Goal: Find specific page/section

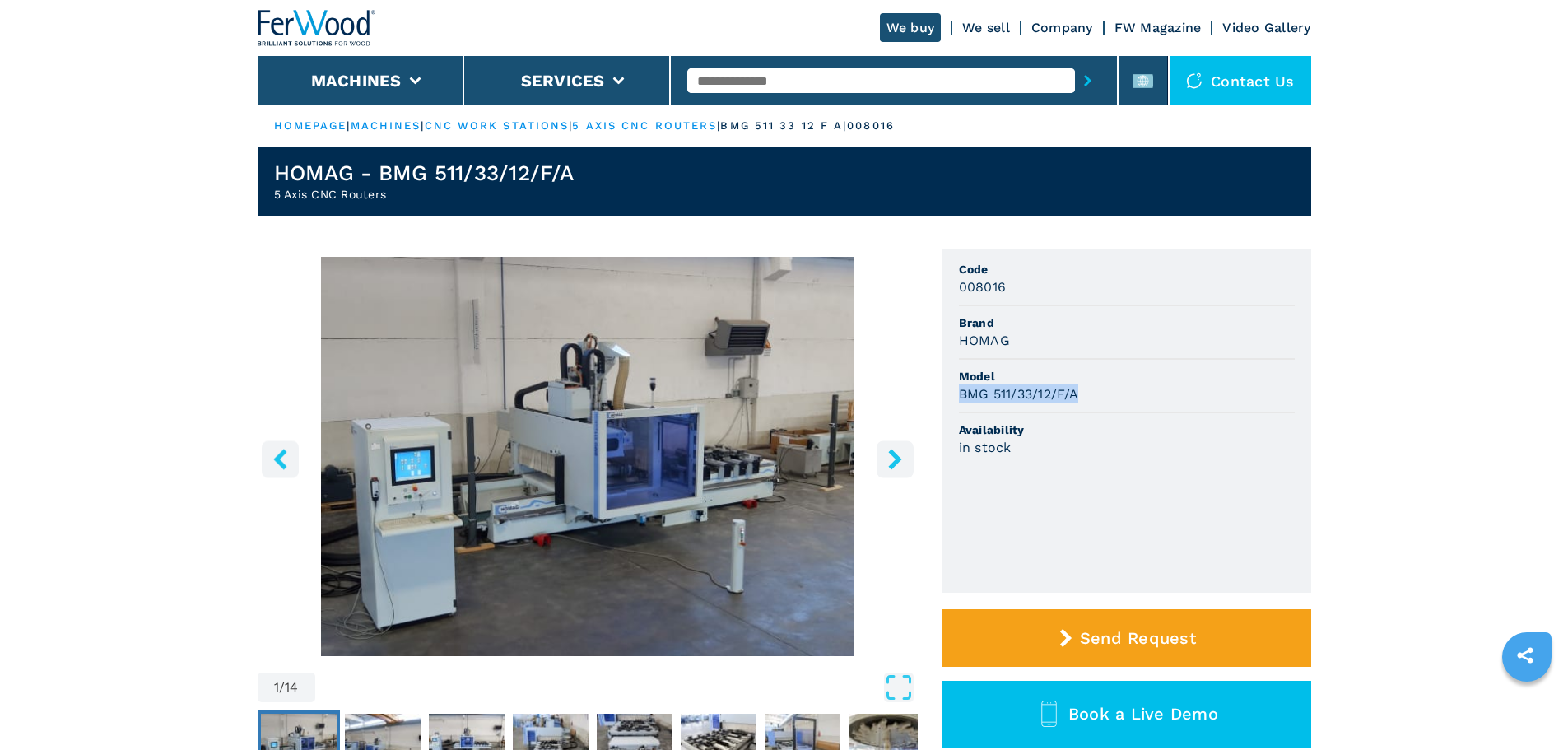
drag, startPoint x: 1488, startPoint y: 365, endPoint x: 1475, endPoint y: 363, distance: 13.2
click at [948, 81] on input "text" at bounding box center [881, 81] width 388 height 24
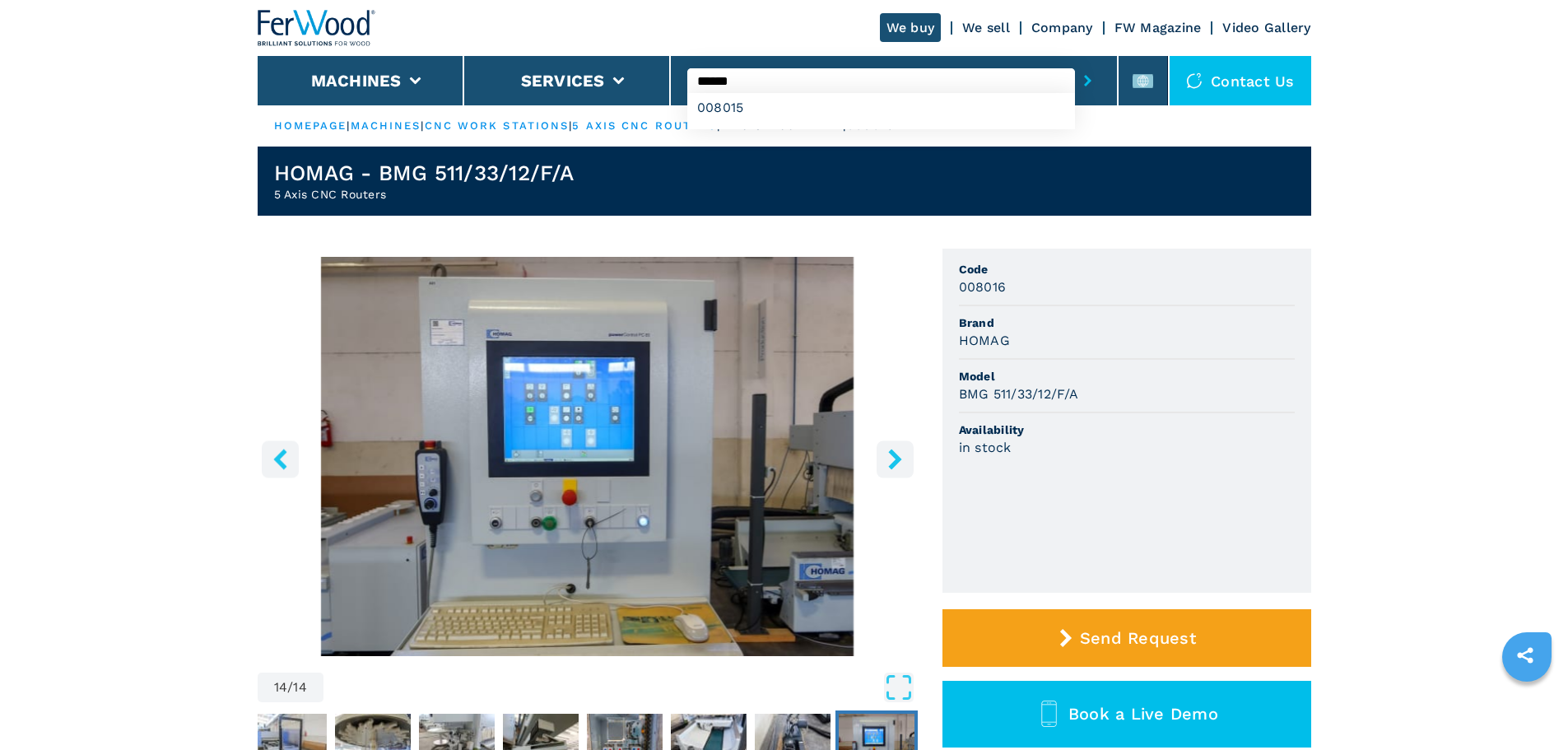
type input "******"
click at [1075, 62] on button "submit-button" at bounding box center [1088, 81] width 25 height 38
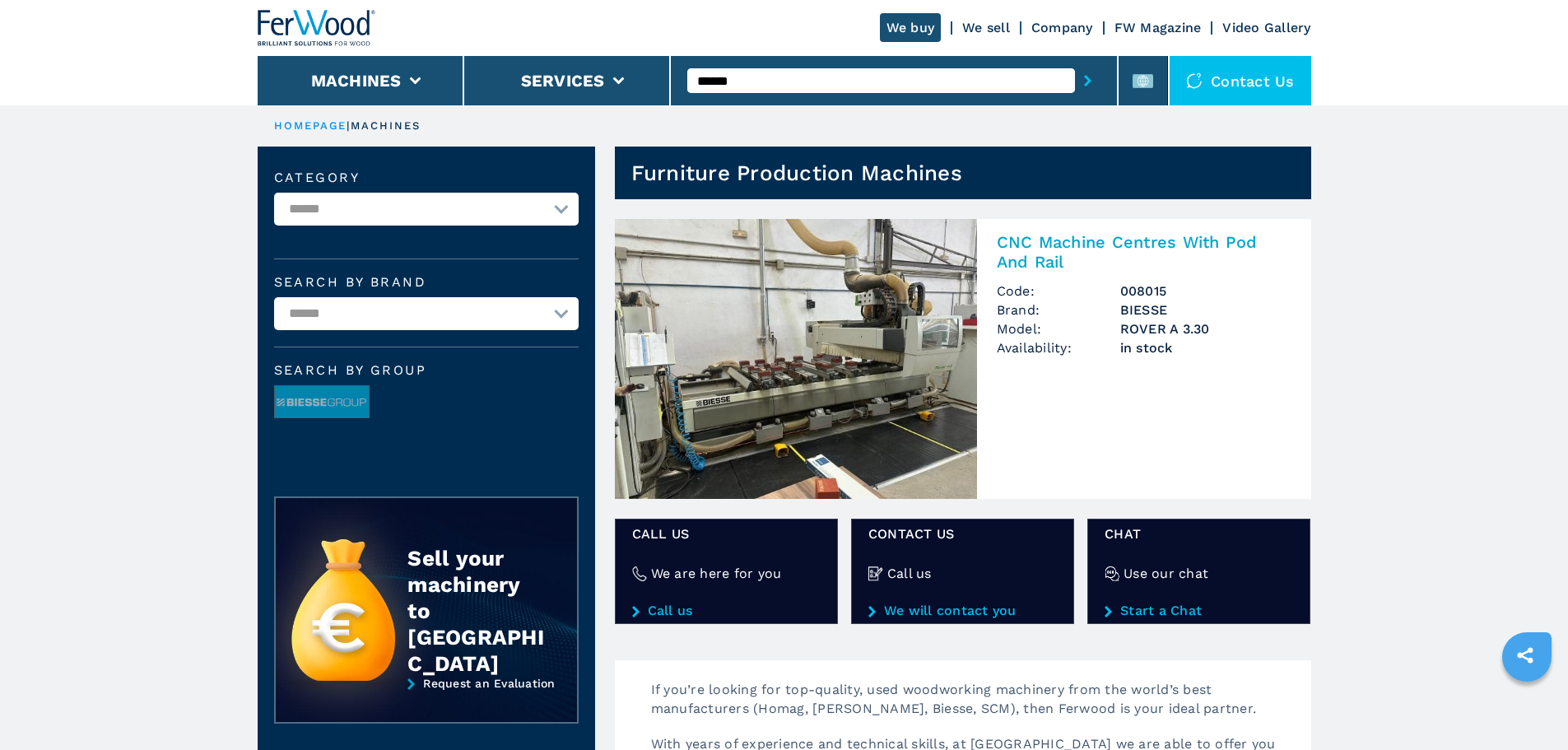
click at [755, 319] on img at bounding box center [796, 358] width 363 height 280
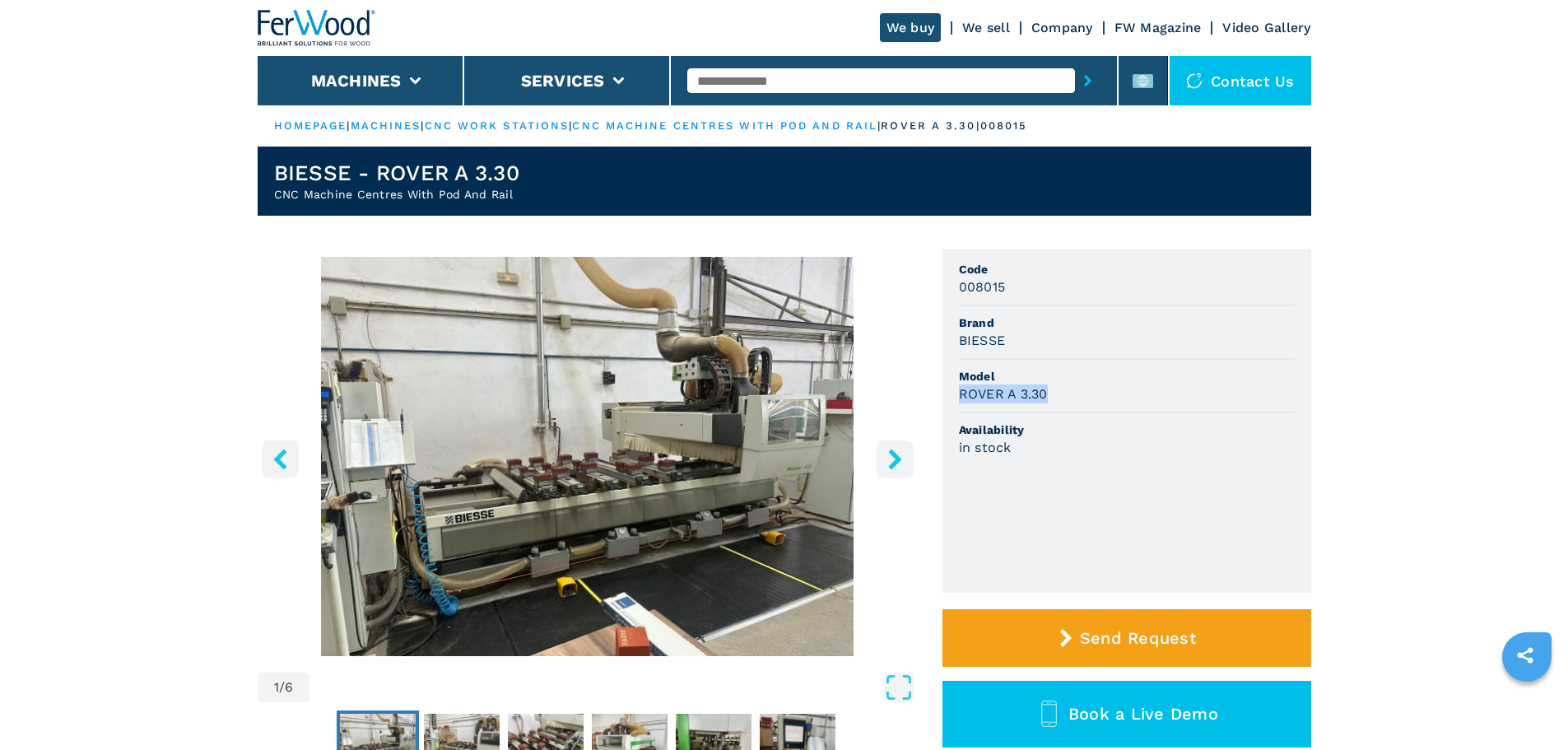
drag, startPoint x: 953, startPoint y: 394, endPoint x: 1049, endPoint y: 388, distance: 96.2
click at [1049, 388] on ul "Code 008015 Brand BIESSE Model ROVER A 3.30 Availability in stock" at bounding box center [1127, 421] width 369 height 344
copy h3 "ROVER A 3.30"
drag, startPoint x: 272, startPoint y: 197, endPoint x: 509, endPoint y: 194, distance: 237.0
click at [509, 194] on header "BIESSE - ROVER A 3.30 CNC Machine Centres With Pod And Rail" at bounding box center [784, 181] width 1054 height 69
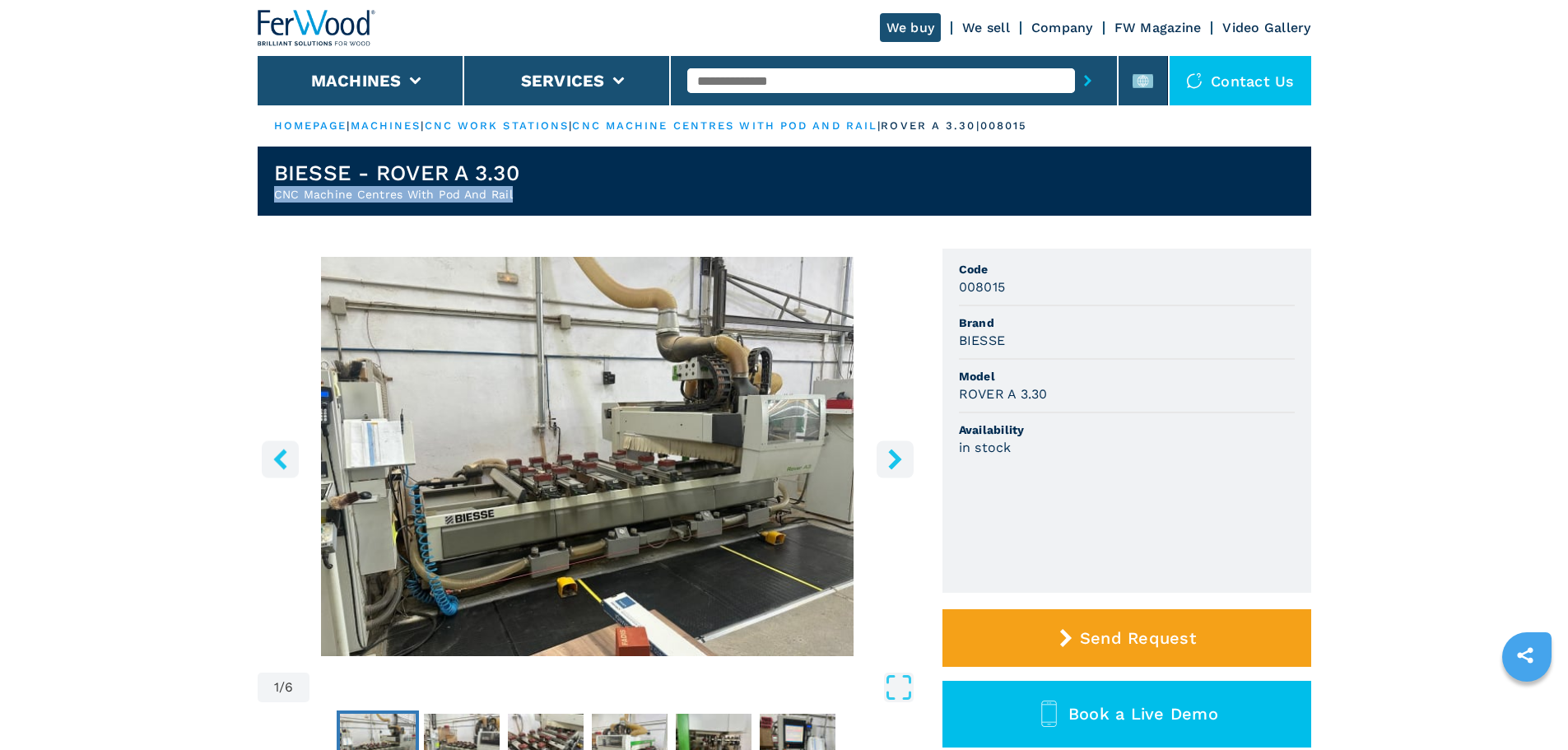
copy h2 "CNC Machine Centres With Pod And Rail"
